Goal: Information Seeking & Learning: Learn about a topic

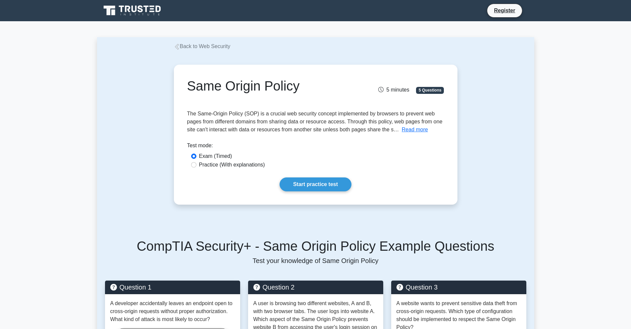
click at [239, 164] on label "Practice (With explanations)" at bounding box center [232, 165] width 66 height 8
click at [196, 164] on input "Practice (With explanations)" at bounding box center [193, 164] width 5 height 5
radio input "true"
click at [319, 186] on link "Start practice test" at bounding box center [316, 184] width 72 height 14
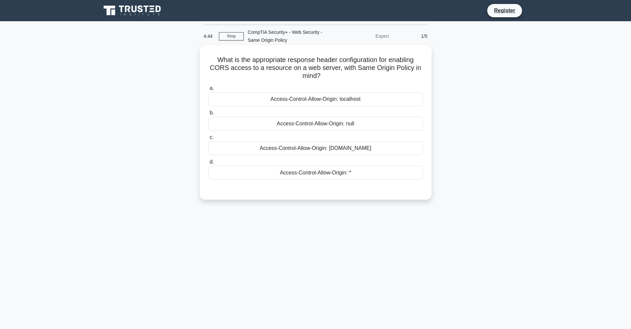
click at [376, 172] on div "Access-Control-Allow-Origin: *" at bounding box center [315, 173] width 215 height 14
click at [208, 164] on input "d. Access-Control-Allow-Origin: *" at bounding box center [208, 162] width 0 height 4
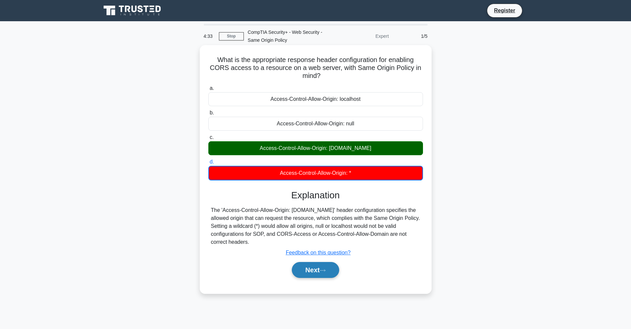
click at [305, 274] on button "Next" at bounding box center [315, 270] width 47 height 16
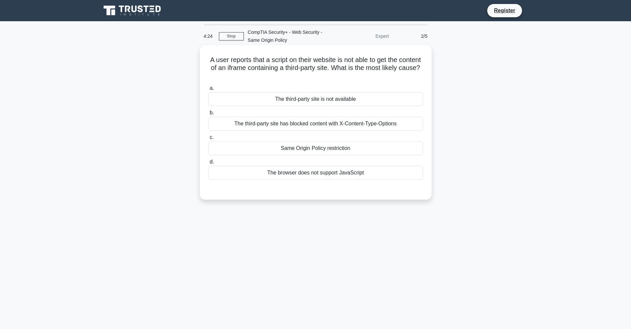
click at [316, 149] on div "Same Origin Policy restriction" at bounding box center [315, 148] width 215 height 14
click at [208, 139] on input "c. Same Origin Policy restriction" at bounding box center [208, 137] width 0 height 4
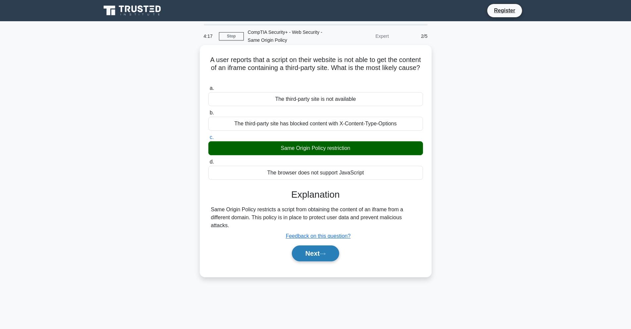
click at [314, 257] on button "Next" at bounding box center [315, 253] width 47 height 16
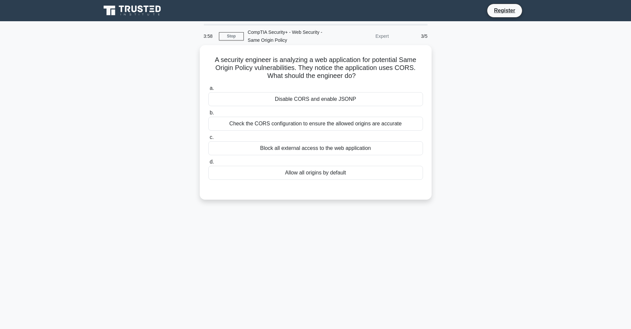
click at [317, 120] on div "Check the CORS configuration to ensure the allowed origins are accurate" at bounding box center [315, 124] width 215 height 14
click at [208, 115] on input "b. Check the CORS configuration to ensure the allowed origins are accurate" at bounding box center [208, 113] width 0 height 4
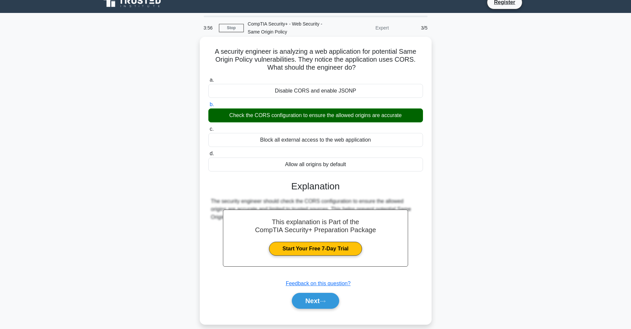
scroll to position [13, 0]
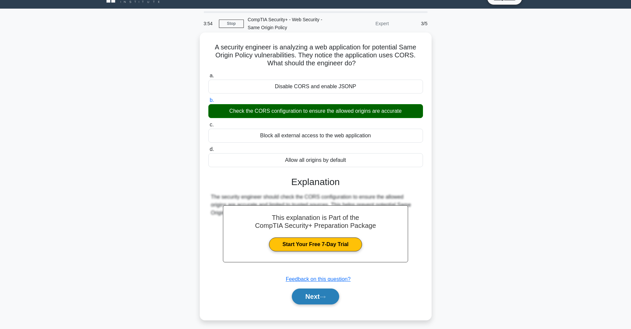
click at [315, 298] on button "Next" at bounding box center [315, 296] width 47 height 16
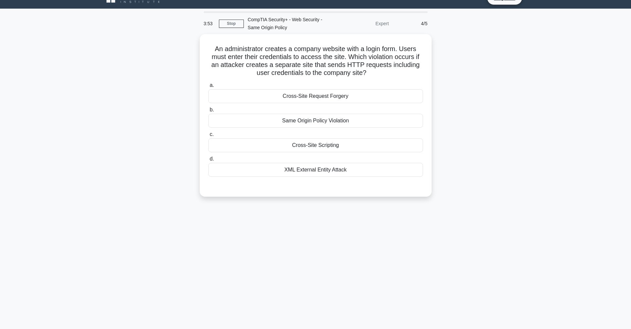
scroll to position [0, 0]
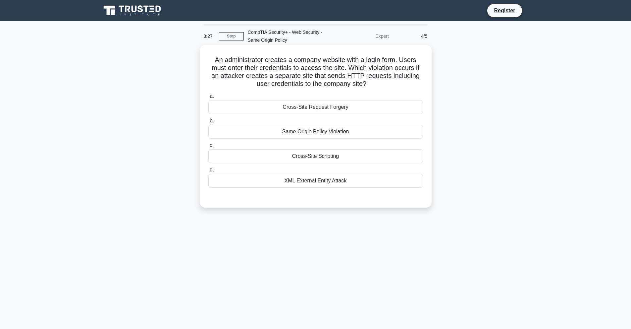
click at [366, 108] on div "Cross-Site Request Forgery" at bounding box center [315, 107] width 215 height 14
click at [208, 98] on input "a. Cross-Site Request Forgery" at bounding box center [208, 96] width 0 height 4
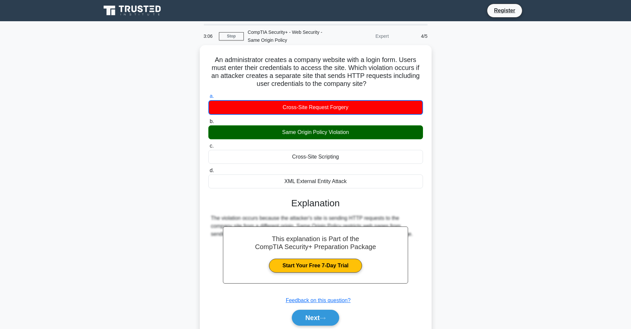
drag, startPoint x: 375, startPoint y: 81, endPoint x: 209, endPoint y: 62, distance: 167.1
click at [209, 62] on h5 "An administrator creates a company website with a login form. Users must enter …" at bounding box center [316, 72] width 216 height 32
click at [310, 318] on button "Next" at bounding box center [315, 317] width 47 height 16
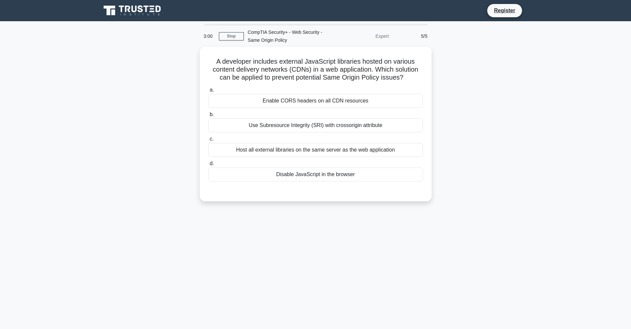
click at [311, 206] on div "A developer includes external JavaScript libraries hosted on various content de…" at bounding box center [315, 128] width 437 height 162
click at [310, 220] on div "2:59 Stop CompTIA Security+ - Web Security - Same Origin Policy Expert 5/5 A de…" at bounding box center [315, 189] width 437 height 331
click at [310, 219] on div "2:57 Stop CompTIA Security+ - Web Security - Same Origin Policy Expert 5/5 A de…" at bounding box center [315, 189] width 437 height 331
click at [310, 218] on div "2:39 Stop CompTIA Security+ - Web Security - Same Origin Policy Expert 5/5 A de…" at bounding box center [315, 189] width 437 height 331
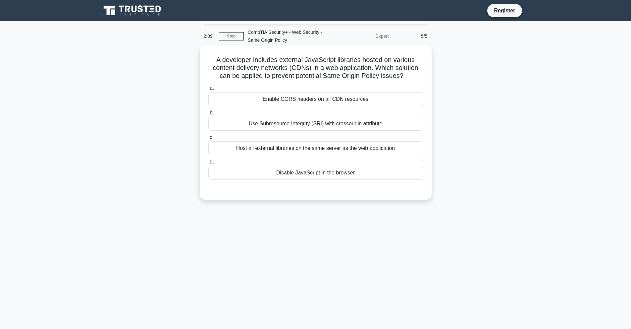
click at [306, 150] on div "Host all external libraries on the same server as the web application" at bounding box center [315, 148] width 215 height 14
click at [208, 139] on input "c. Host all external libraries on the same server as the web application" at bounding box center [208, 137] width 0 height 4
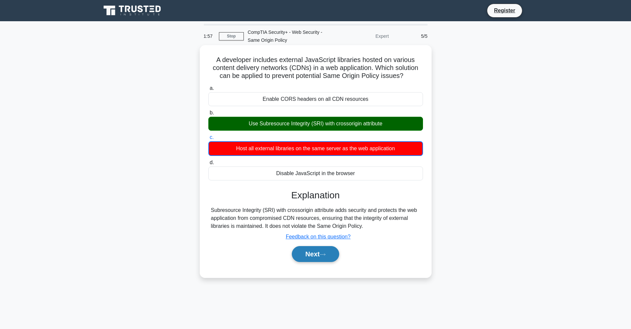
click at [314, 254] on button "Next" at bounding box center [315, 254] width 47 height 16
